Goal: Information Seeking & Learning: Learn about a topic

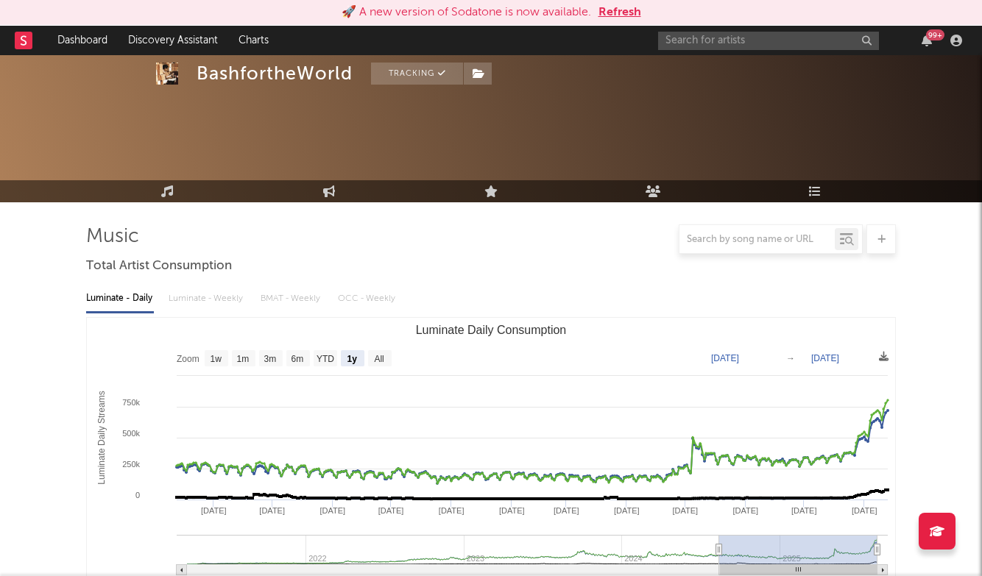
select select "1y"
select select "1w"
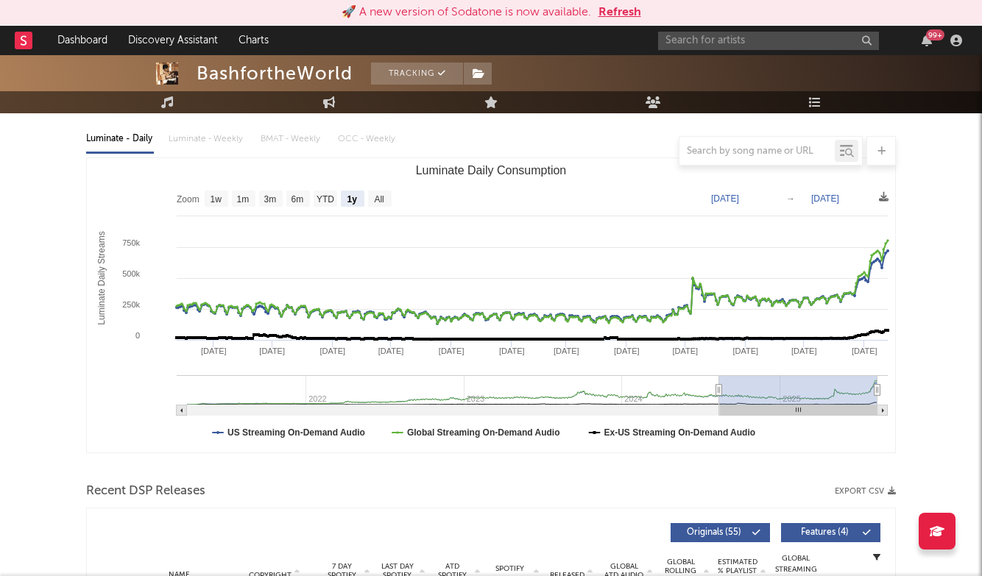
scroll to position [160, 0]
click at [735, 46] on input "text" at bounding box center [768, 41] width 221 height 18
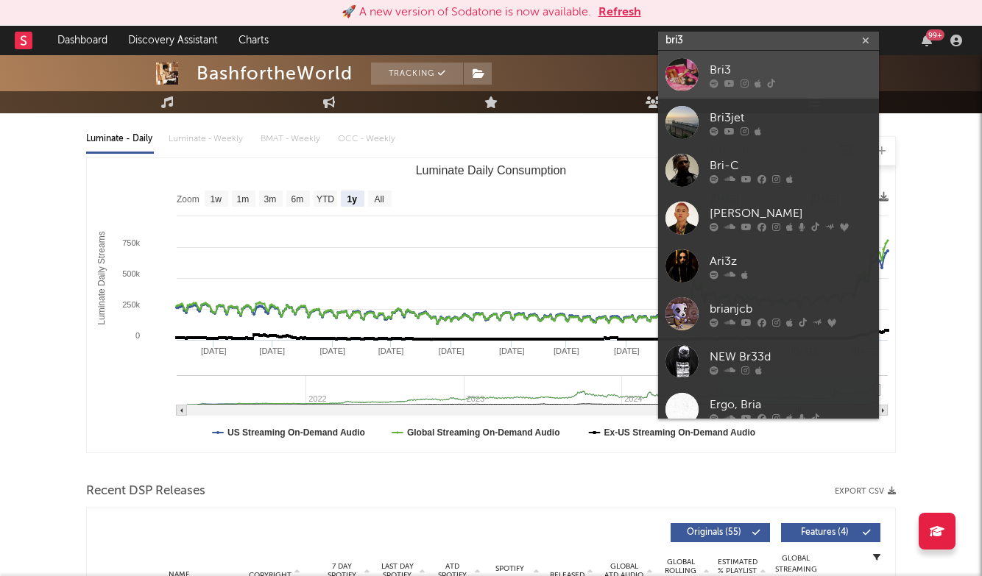
type input "bri3"
click at [746, 75] on div "Bri3" at bounding box center [791, 70] width 162 height 18
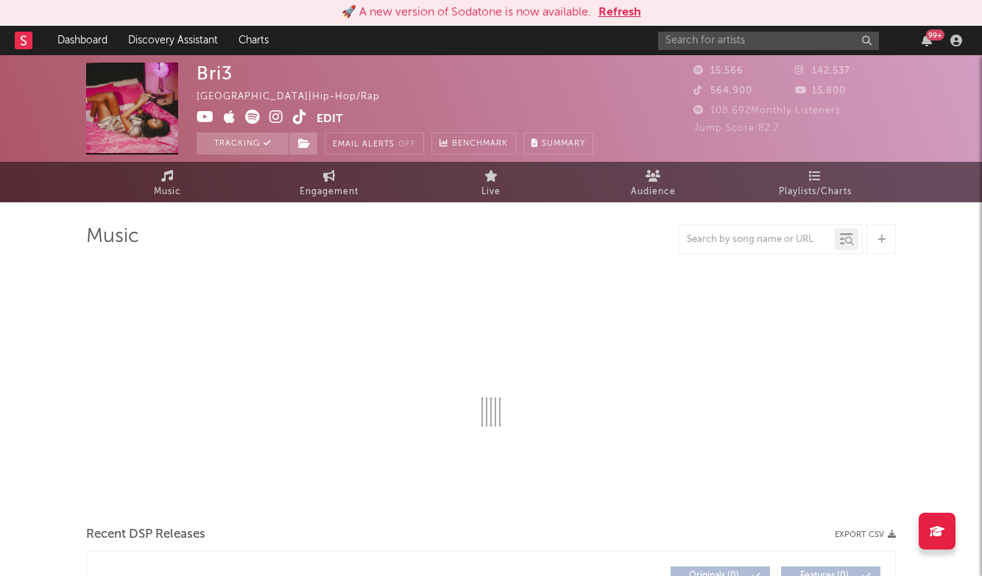
select select "6m"
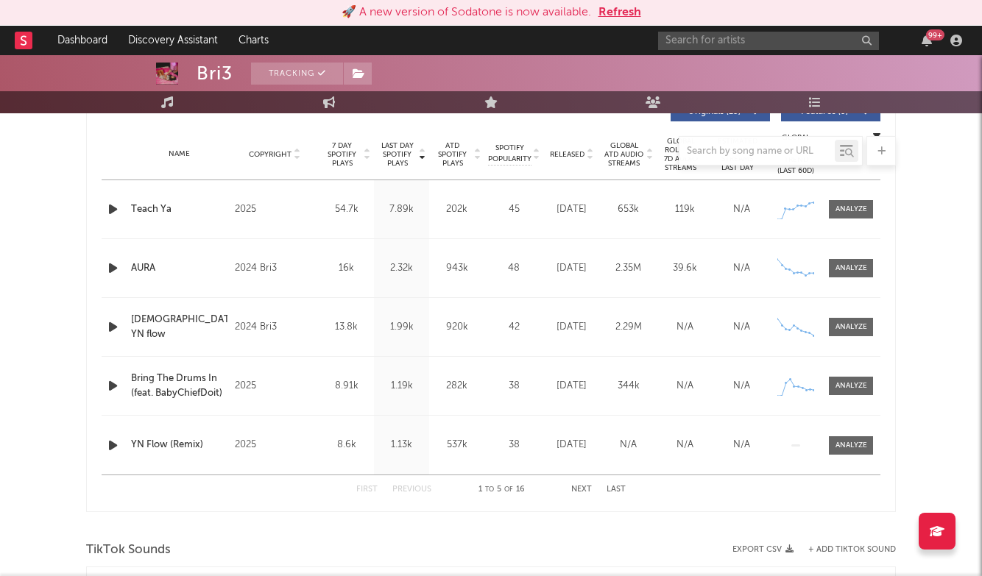
scroll to position [891, 0]
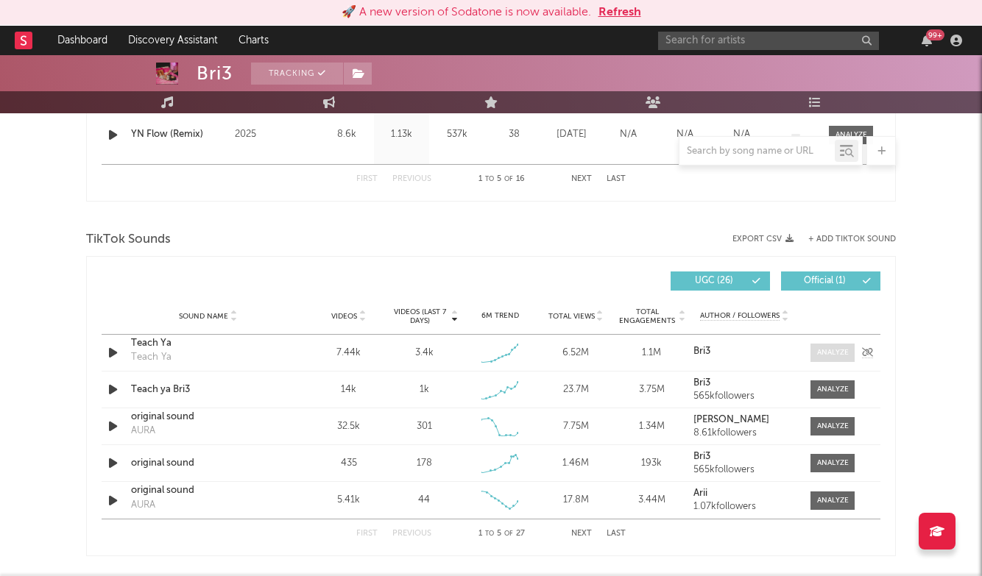
click at [830, 344] on span at bounding box center [832, 353] width 44 height 18
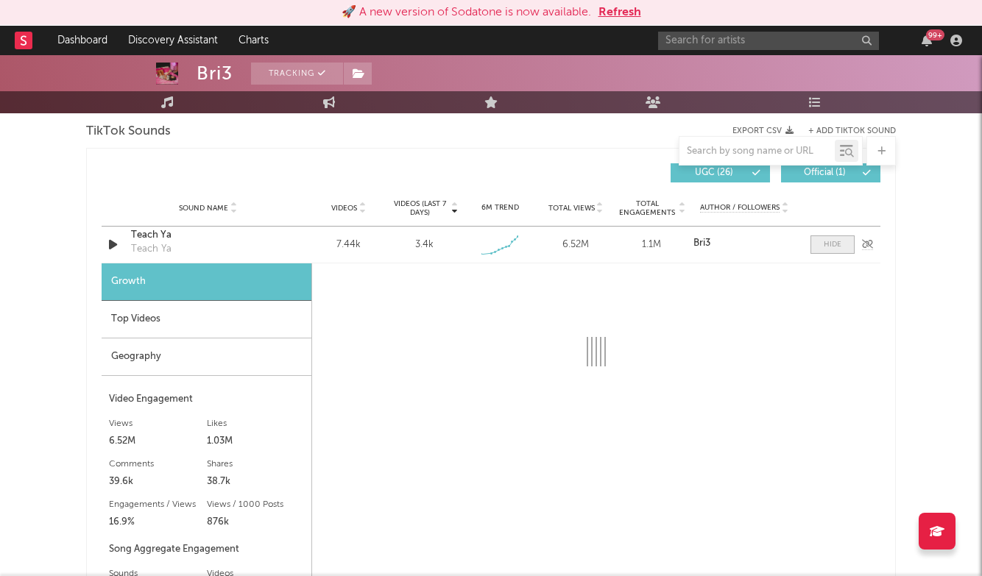
select select "1w"
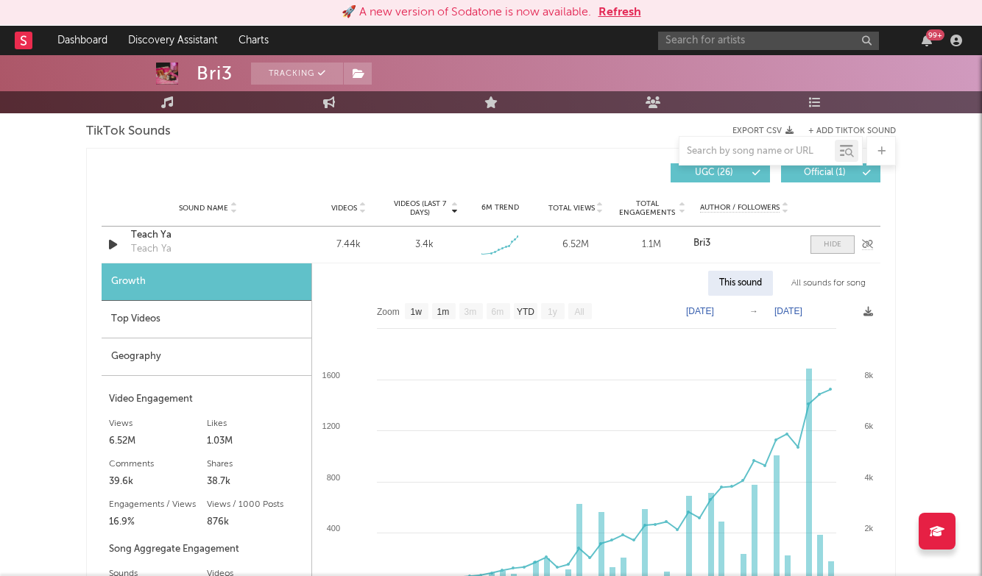
scroll to position [1019, 0]
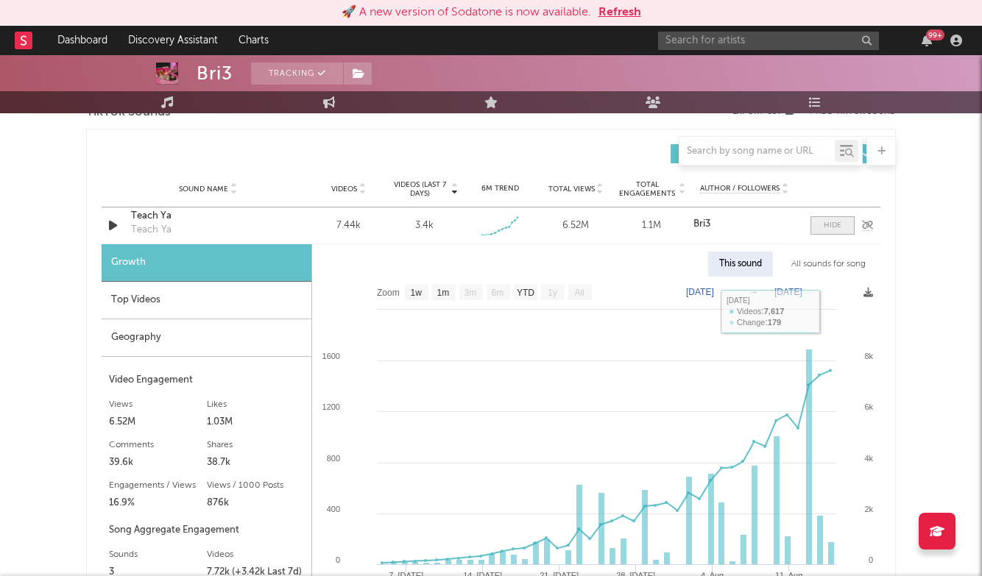
click at [824, 222] on div at bounding box center [833, 225] width 18 height 11
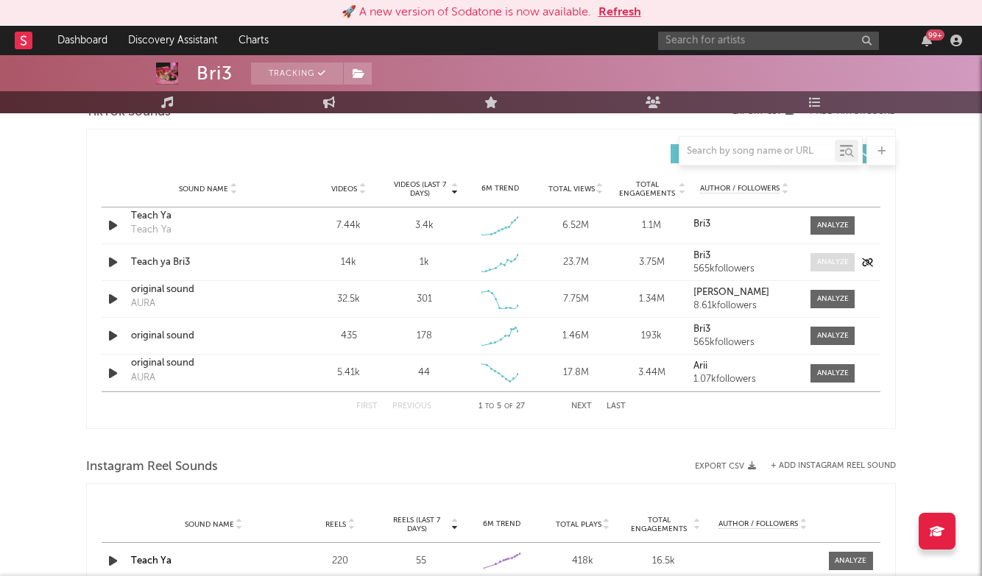
click at [827, 255] on span at bounding box center [832, 262] width 44 height 18
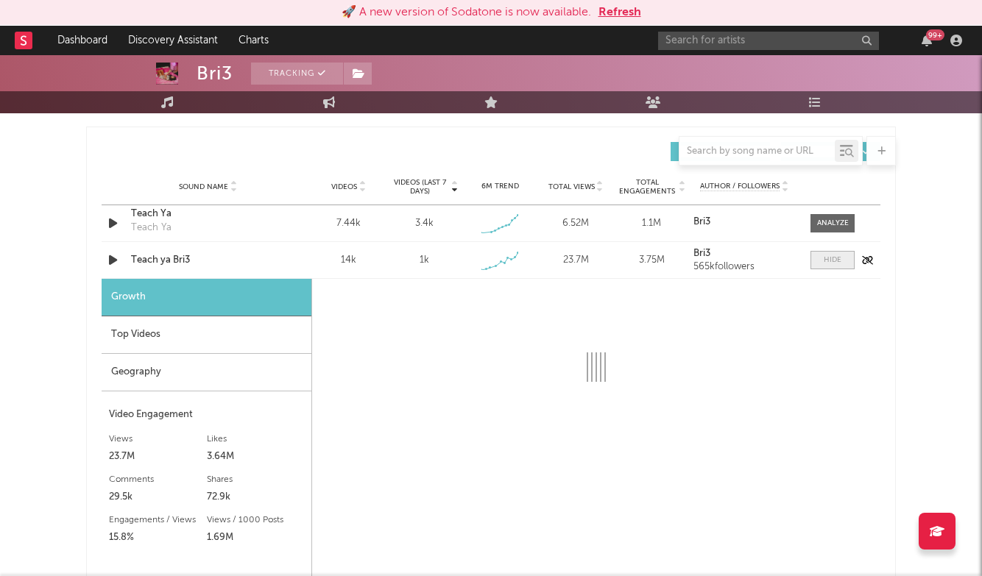
scroll to position [1051, 0]
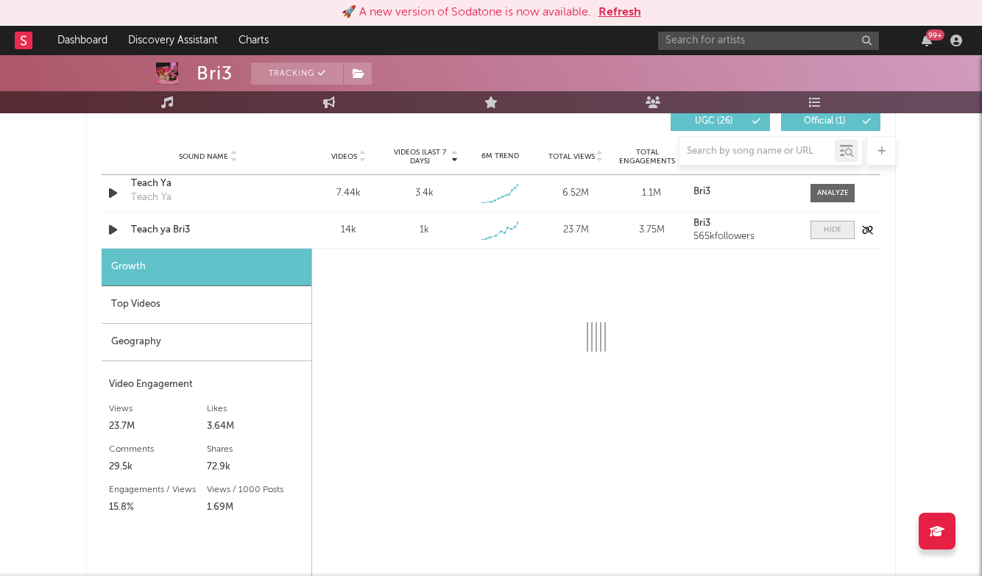
select select "1w"
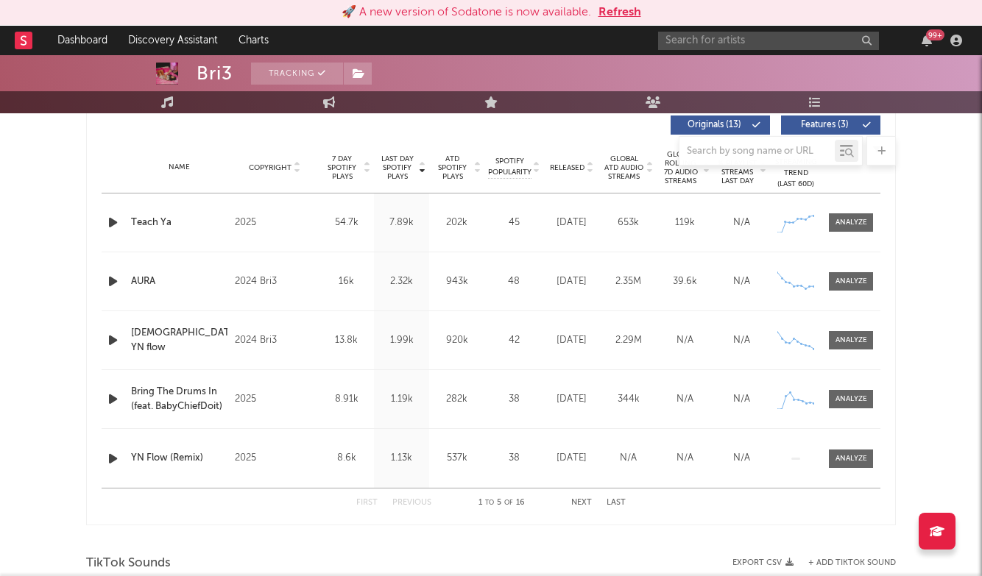
scroll to position [565, 0]
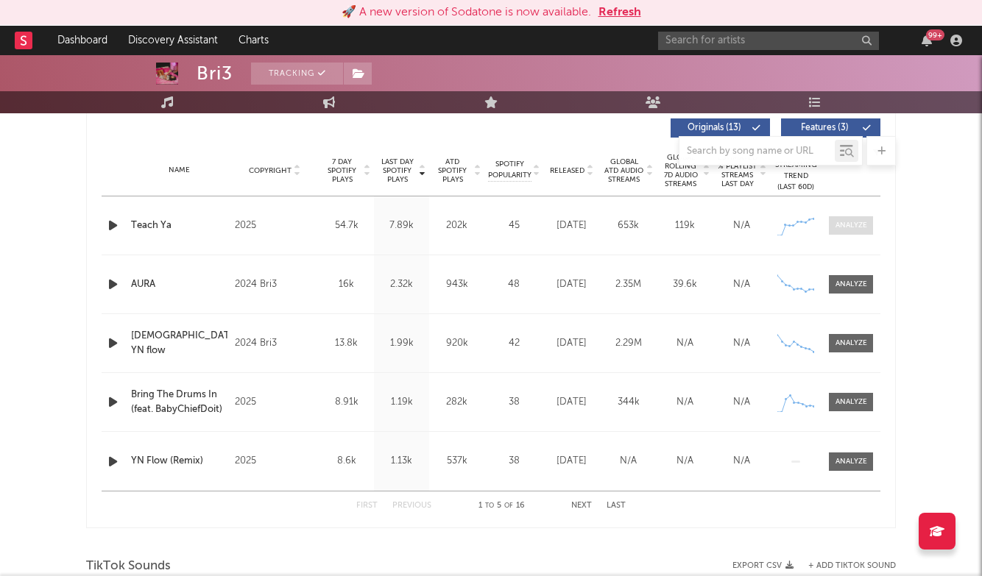
click at [857, 232] on span at bounding box center [851, 225] width 44 height 18
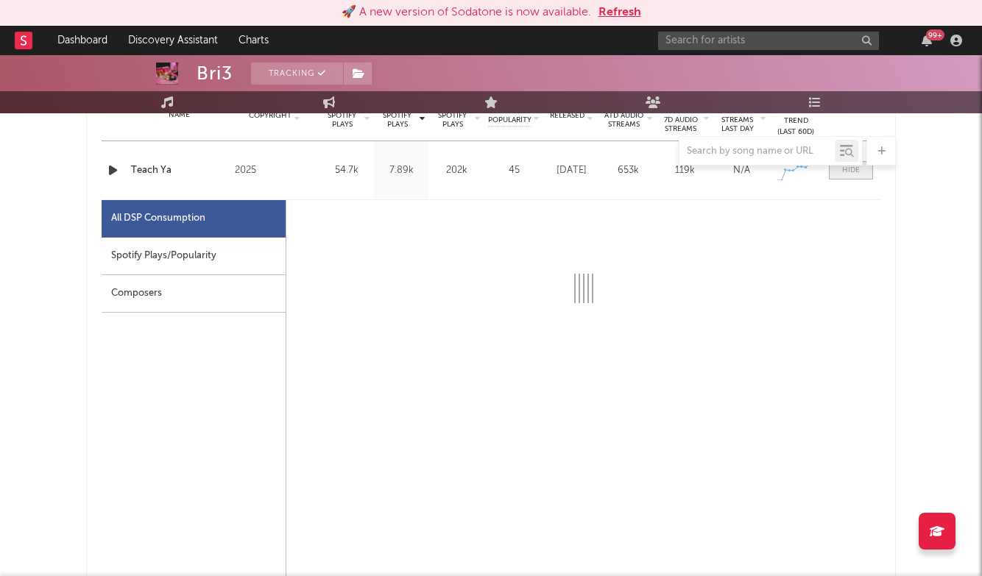
select select "1w"
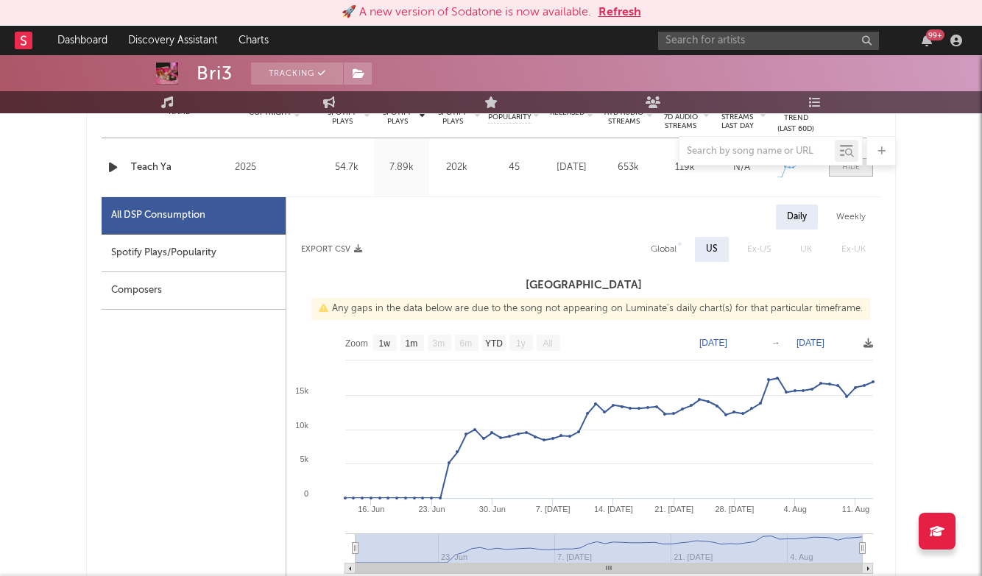
scroll to position [622, 0]
click at [866, 175] on span at bounding box center [851, 168] width 44 height 18
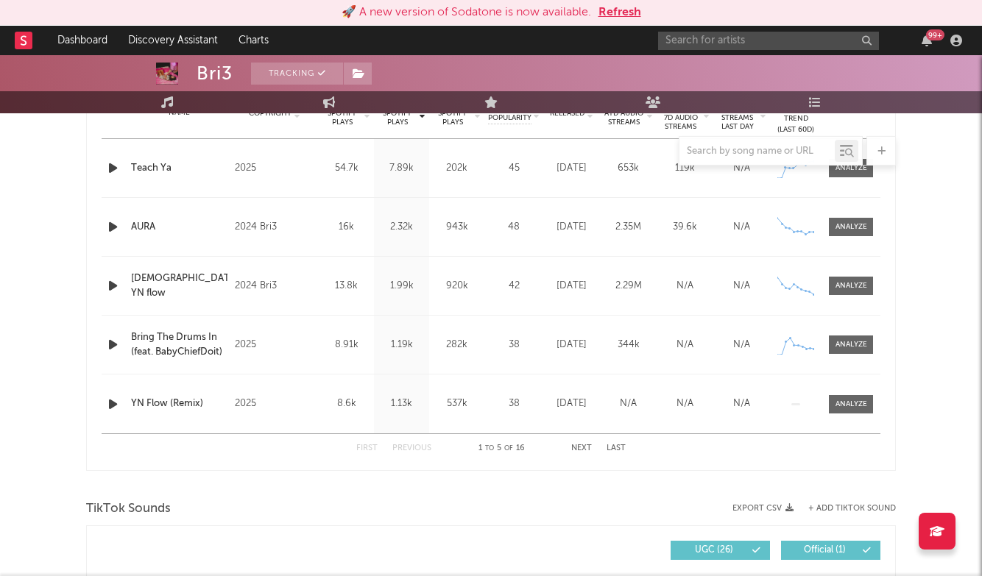
click at [584, 446] on button "Next" at bounding box center [581, 449] width 21 height 8
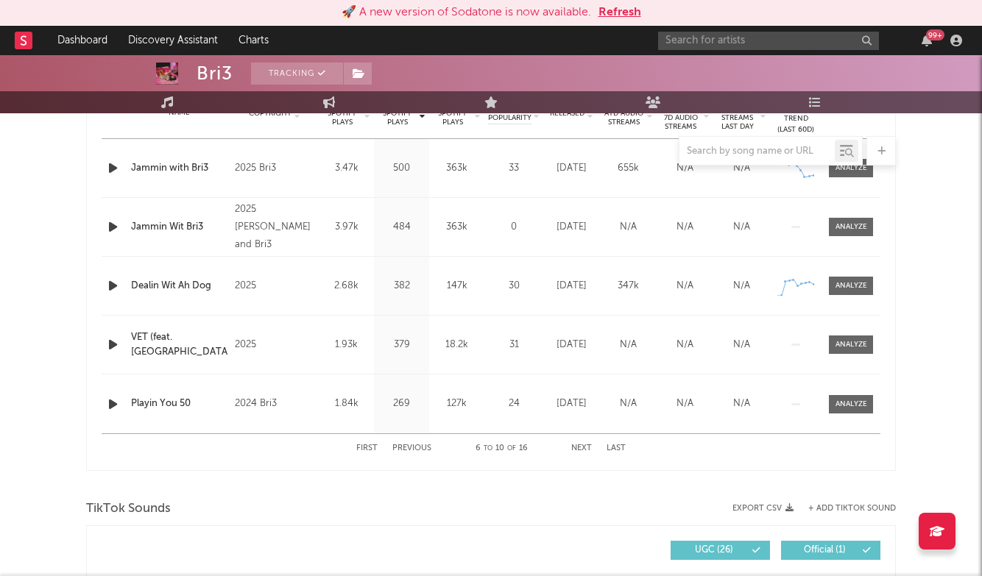
click at [584, 446] on button "Next" at bounding box center [581, 449] width 21 height 8
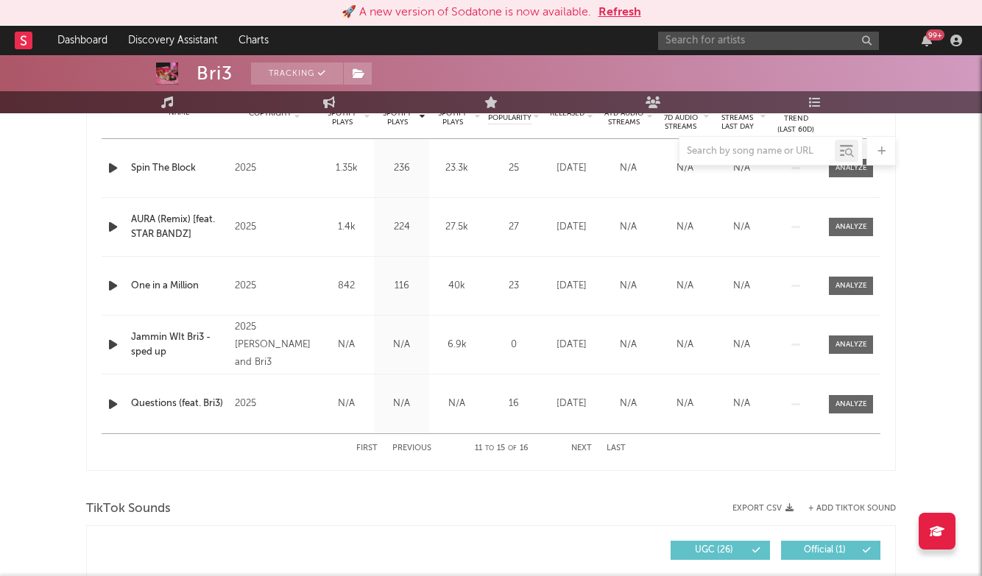
click at [615, 450] on button "Last" at bounding box center [615, 449] width 19 height 8
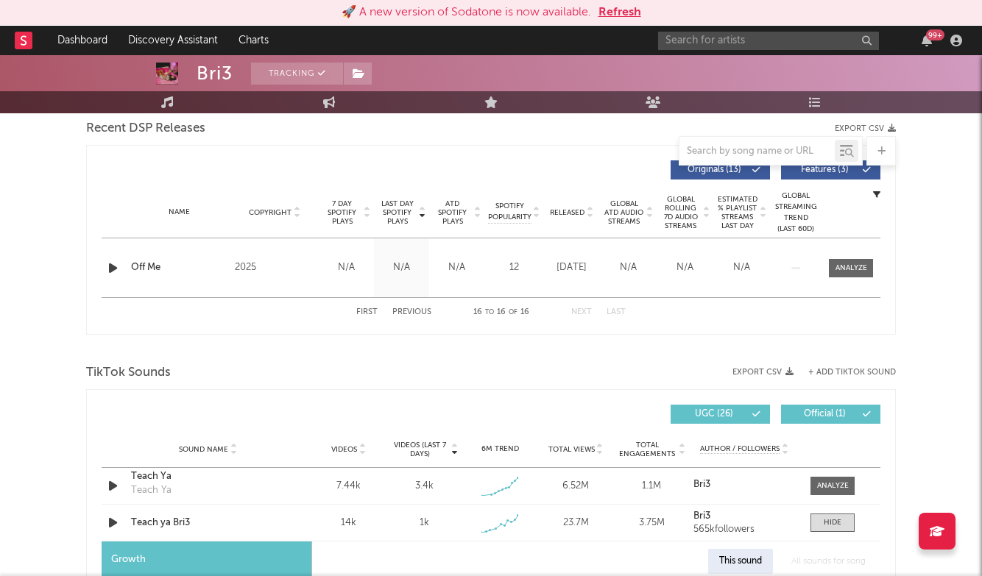
scroll to position [517, 0]
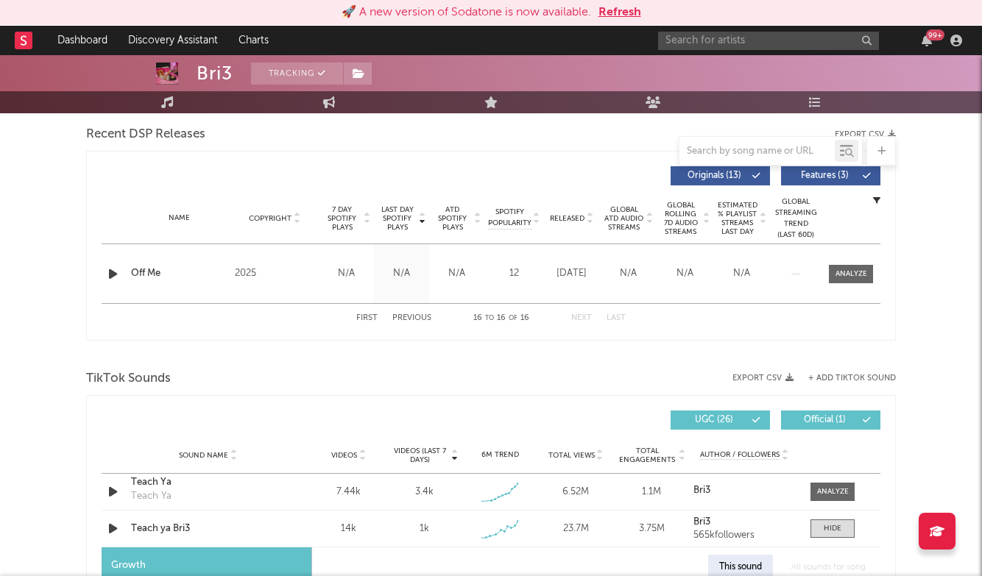
click at [850, 263] on div "Name Off Me Copyright 2025 Label P2025 Album Names Off Me Composer Names 7 Day …" at bounding box center [491, 273] width 779 height 59
click at [849, 269] on div at bounding box center [851, 274] width 32 height 11
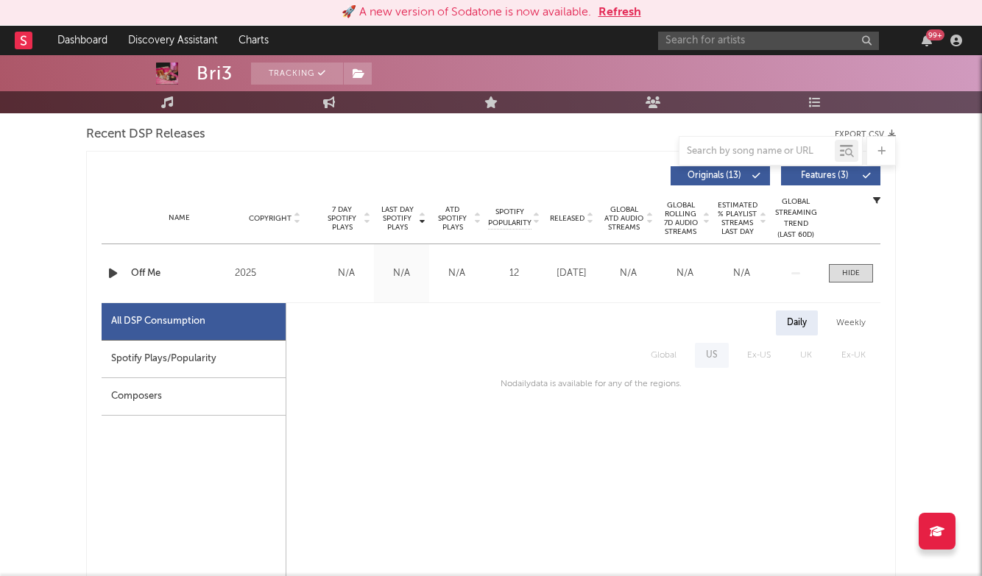
click at [851, 283] on div "Name Off Me Copyright 2025 Label P2025 Album Names Off Me Composer Names 7 Day …" at bounding box center [491, 273] width 779 height 58
click at [853, 267] on span at bounding box center [851, 273] width 44 height 18
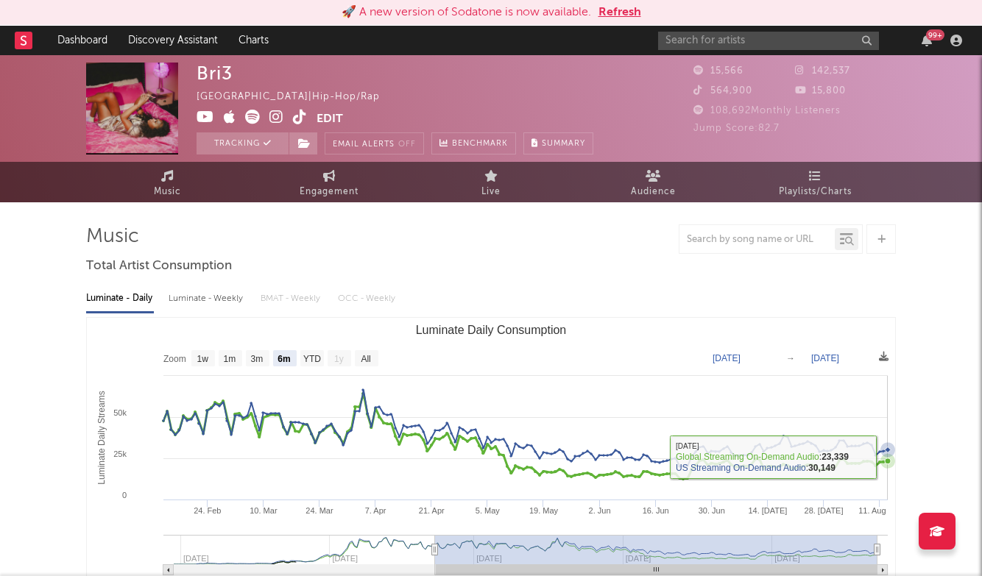
scroll to position [0, 0]
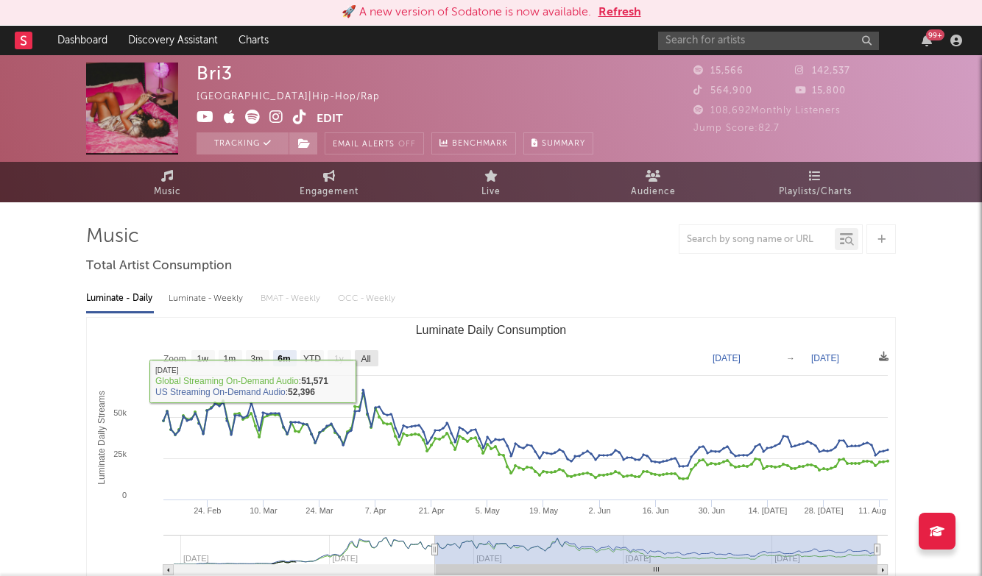
click at [369, 364] on text "All" at bounding box center [366, 359] width 10 height 10
select select "All"
type input "[DATE]"
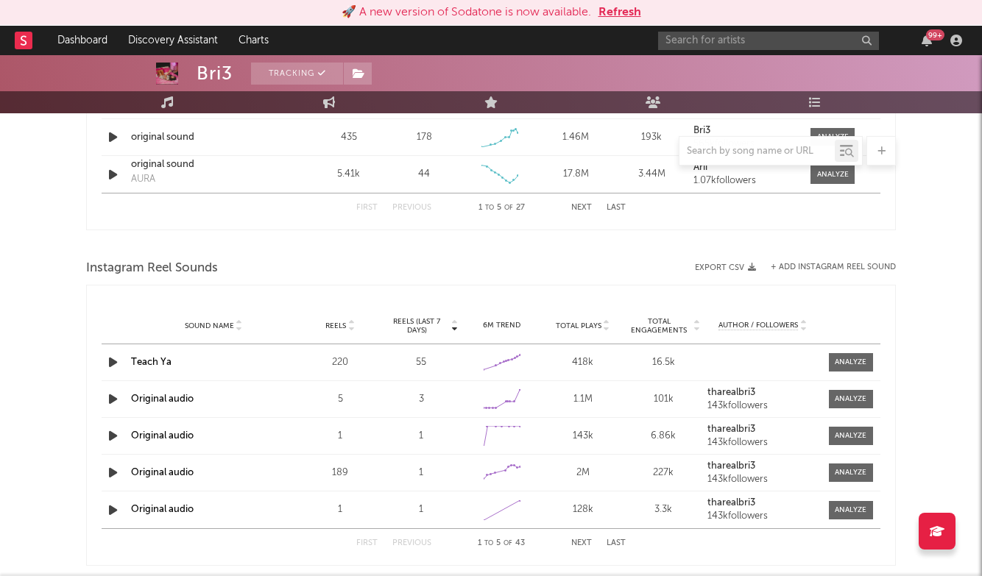
scroll to position [1392, 0]
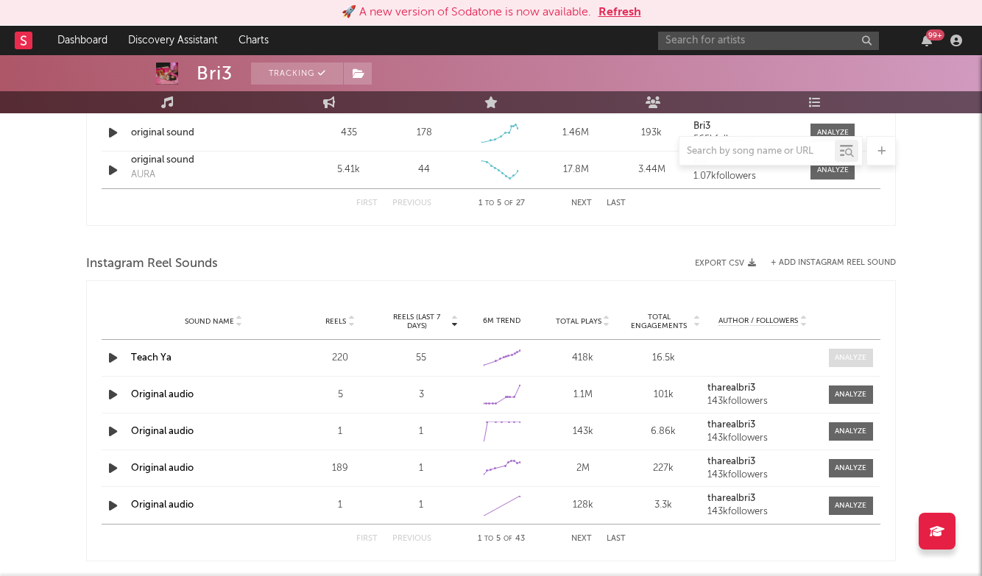
click at [855, 354] on div at bounding box center [851, 358] width 32 height 11
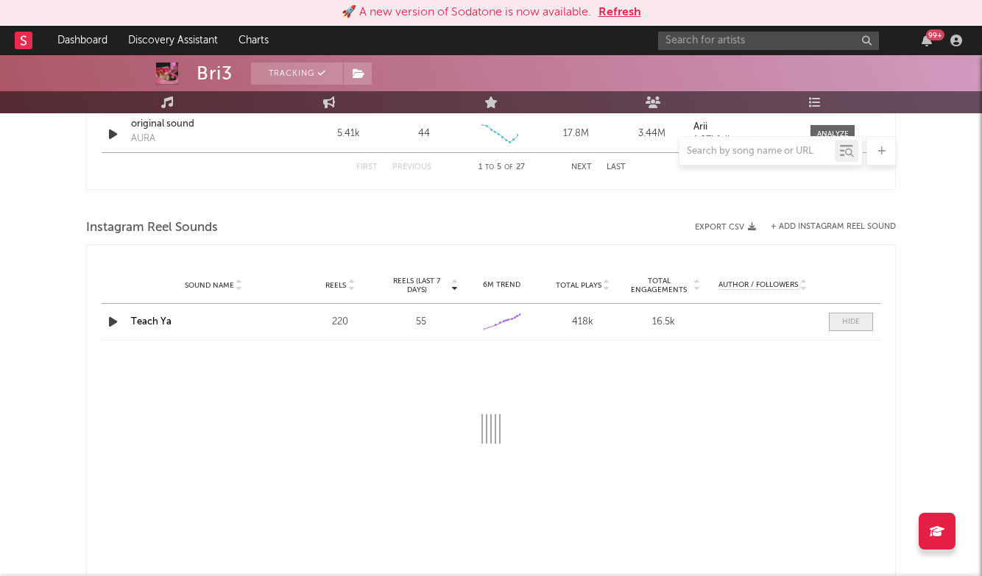
select select "1w"
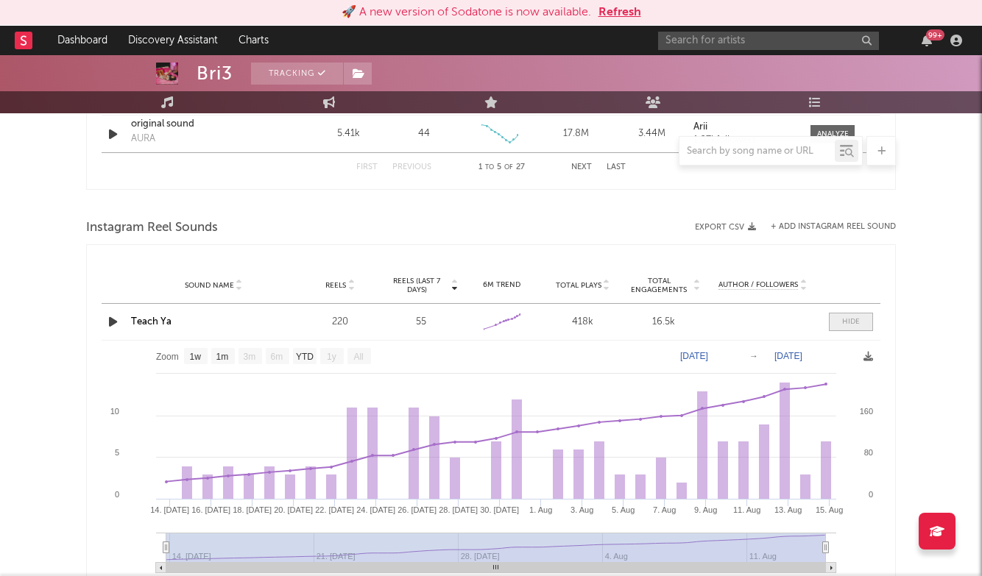
scroll to position [1486, 0]
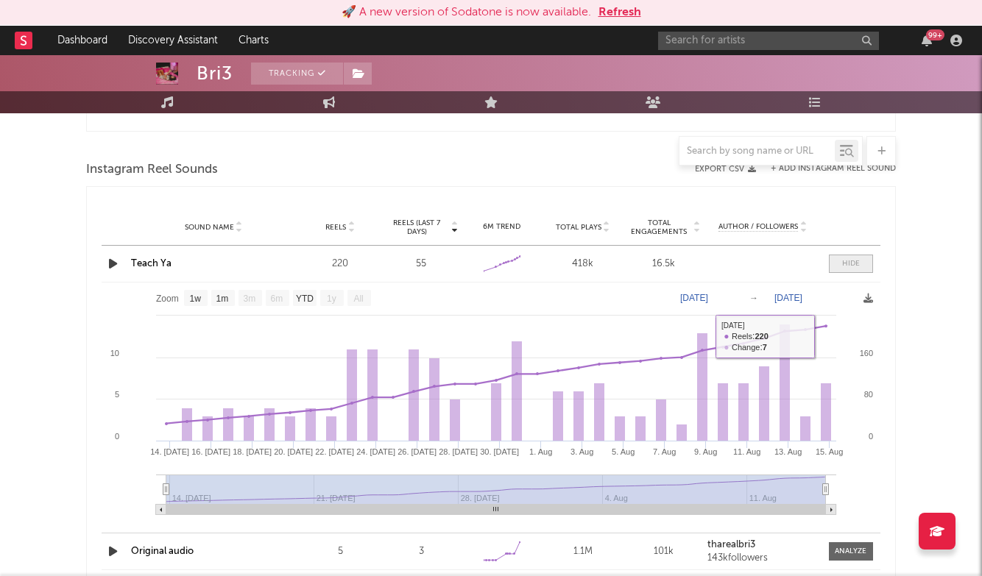
click at [848, 266] on div at bounding box center [851, 263] width 18 height 11
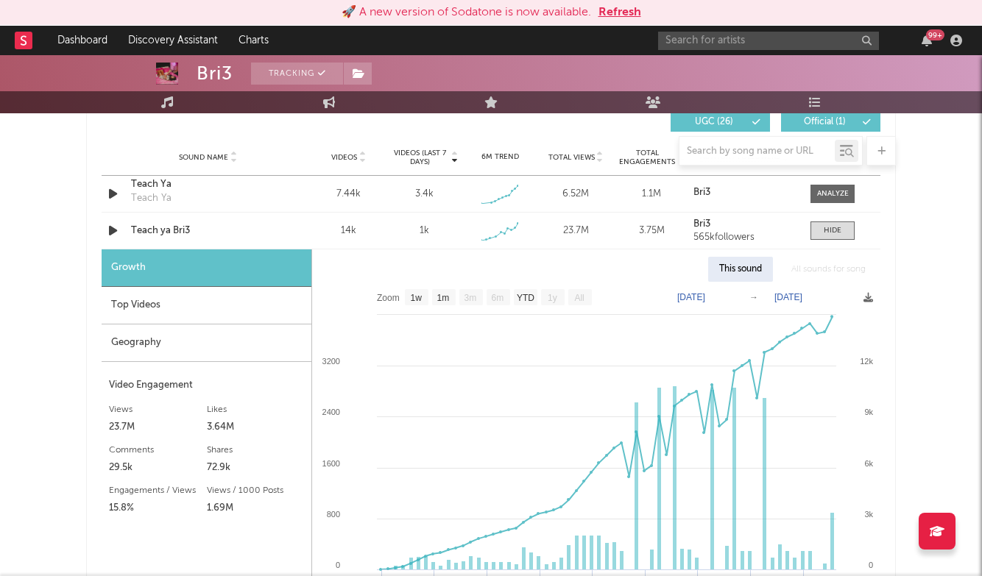
scroll to position [813, 0]
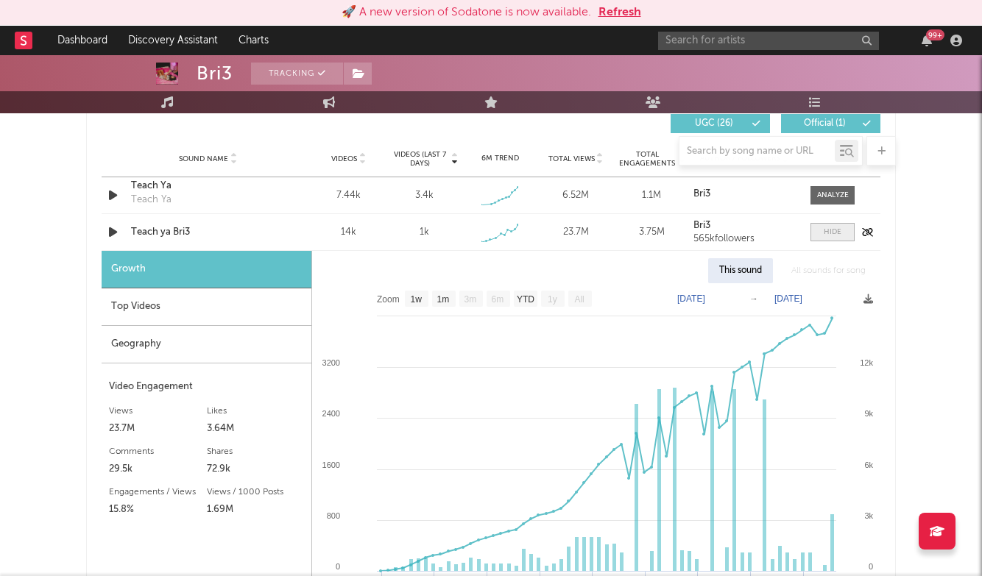
click at [838, 235] on div at bounding box center [833, 232] width 18 height 11
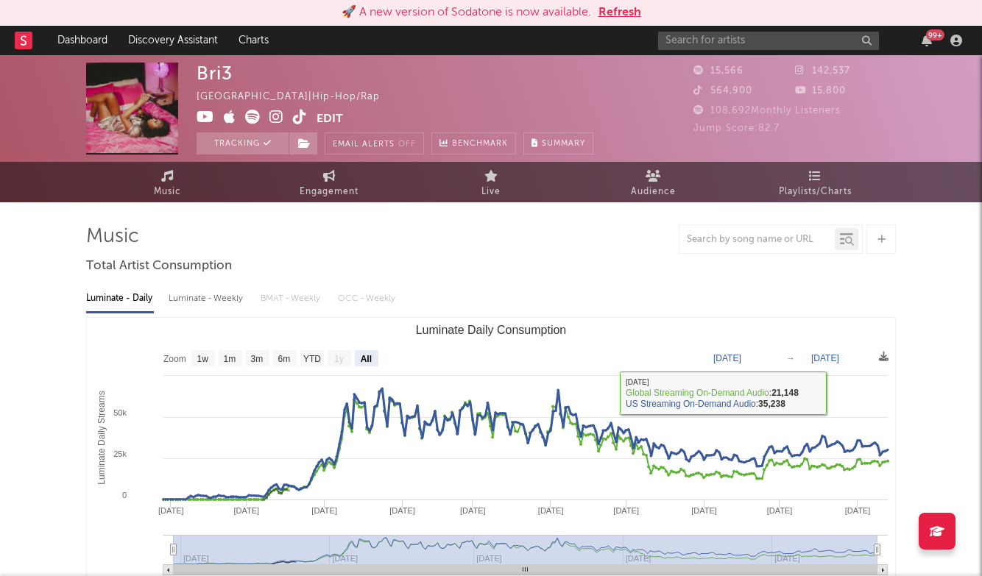
scroll to position [0, 0]
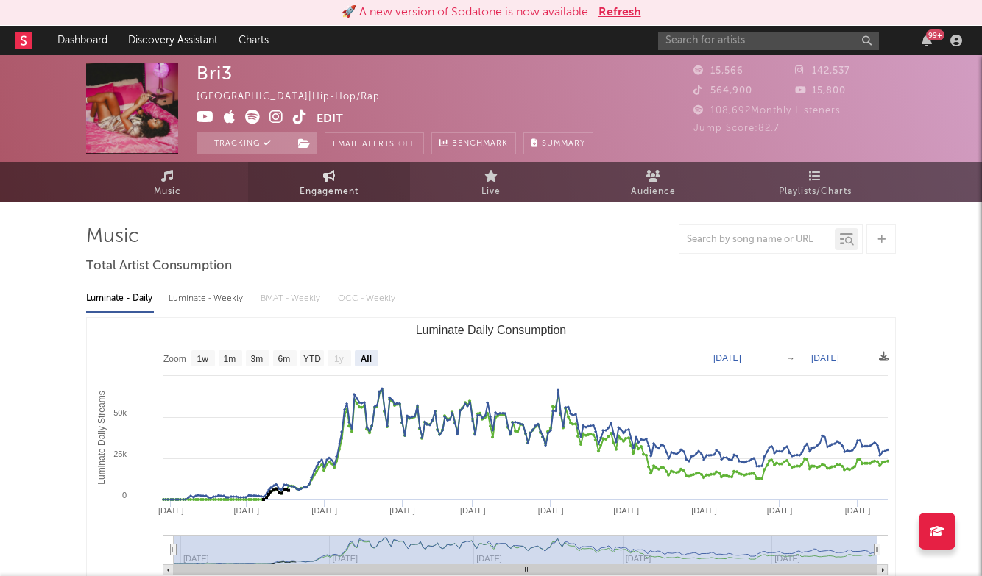
click at [346, 186] on span "Engagement" at bounding box center [329, 192] width 59 height 18
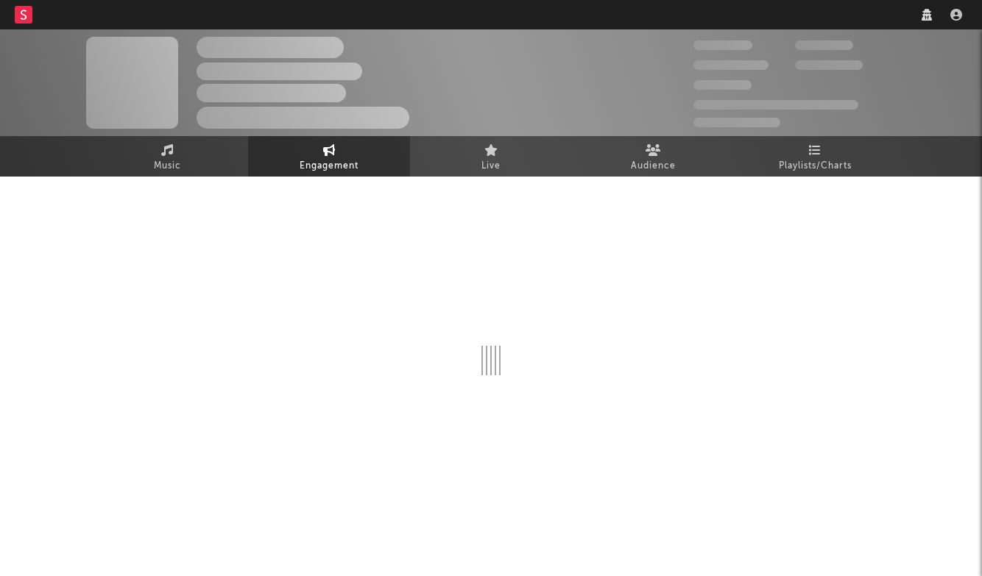
select select "1w"
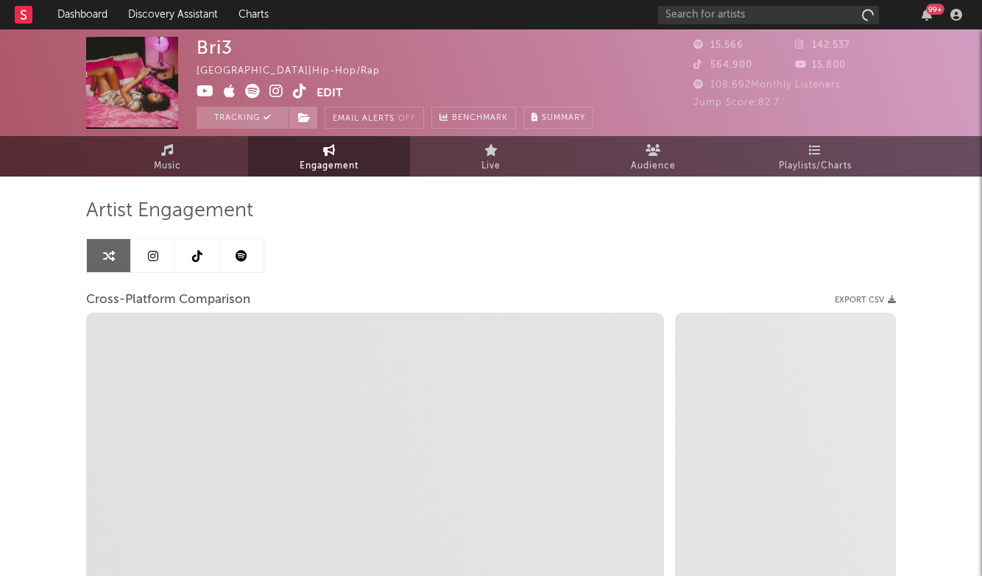
select select "1m"
